Goal: Information Seeking & Learning: Compare options

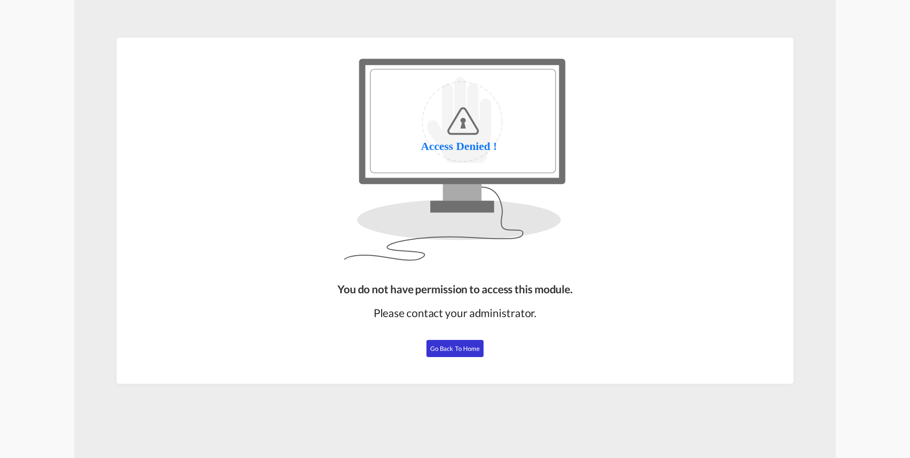
click at [454, 351] on span "Go Back to Home" at bounding box center [455, 349] width 50 height 8
